Goal: Task Accomplishment & Management: Manage account settings

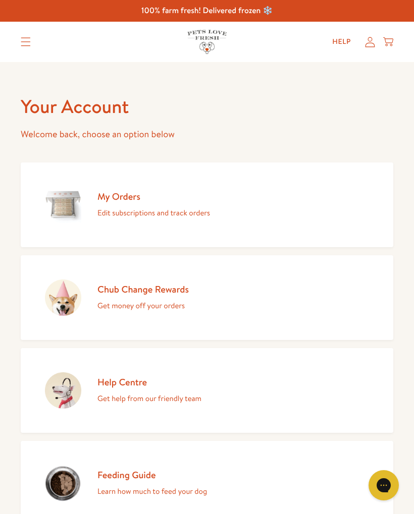
click at [183, 203] on div "My Orders Edit subscriptions and track orders" at bounding box center [153, 204] width 112 height 29
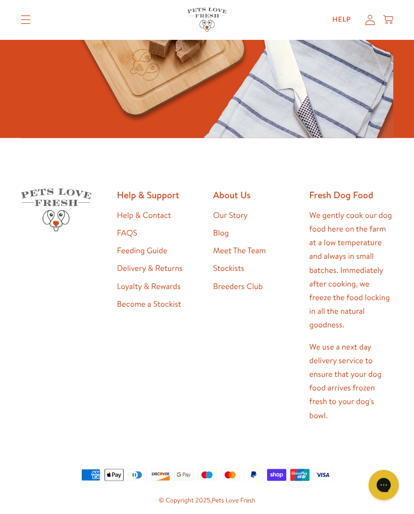
scroll to position [414, 0]
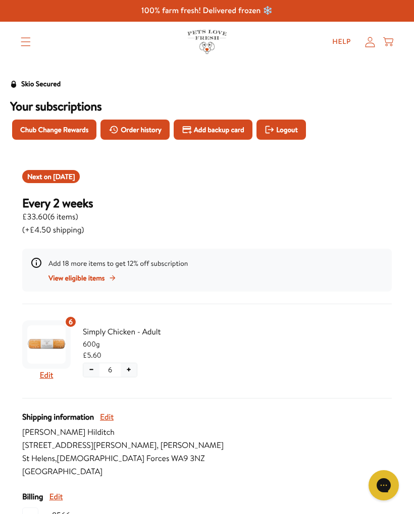
click at [135, 125] on span "Order history" at bounding box center [141, 129] width 41 height 11
click at [76, 170] on div "Next on Aug 20, 2025" at bounding box center [51, 176] width 58 height 13
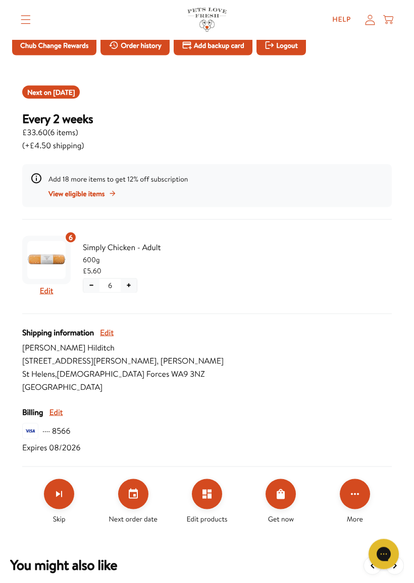
scroll to position [87, 0]
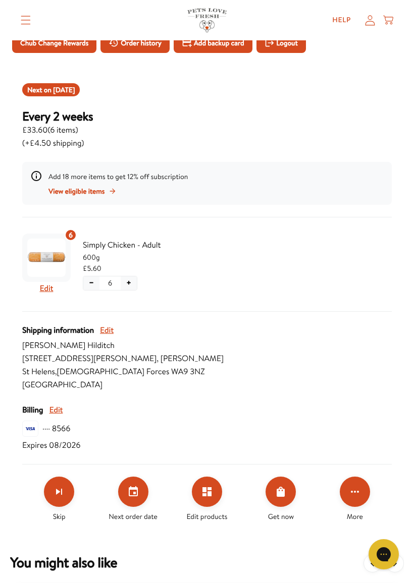
click at [138, 490] on icon "Set your next order date" at bounding box center [133, 491] width 9 height 10
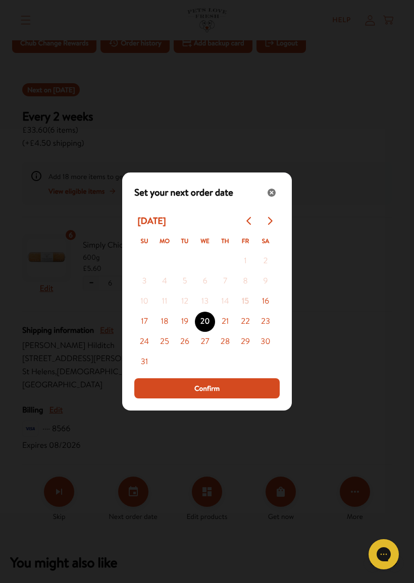
click at [228, 320] on button "21" at bounding box center [225, 322] width 20 height 20
click at [232, 389] on button "Confirm" at bounding box center [206, 388] width 145 height 20
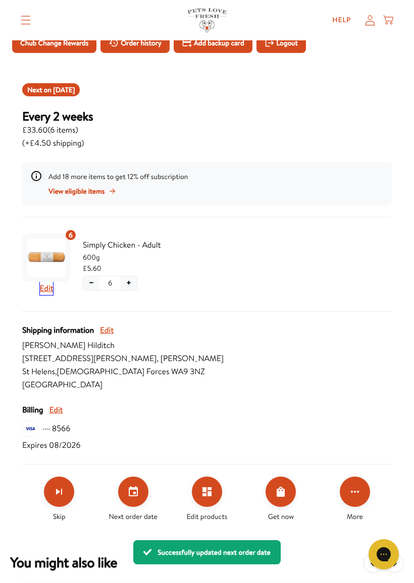
click at [53, 288] on button "Edit" at bounding box center [47, 288] width 14 height 13
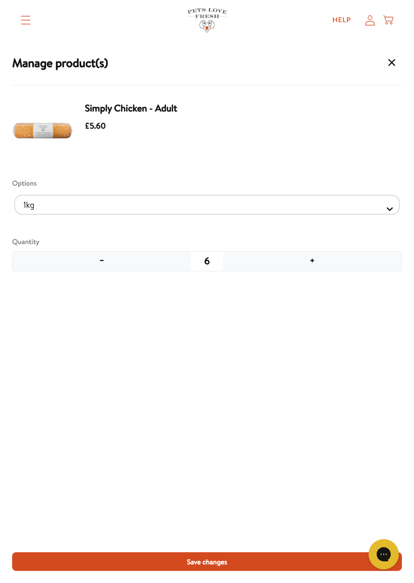
click at [102, 265] on button "−" at bounding box center [102, 261] width 178 height 19
click at [102, 269] on button "−" at bounding box center [102, 261] width 178 height 19
click at [103, 270] on button "−" at bounding box center [102, 261] width 178 height 19
click at [225, 513] on span "Save changes" at bounding box center [207, 561] width 40 height 11
